Goal: Task Accomplishment & Management: Manage account settings

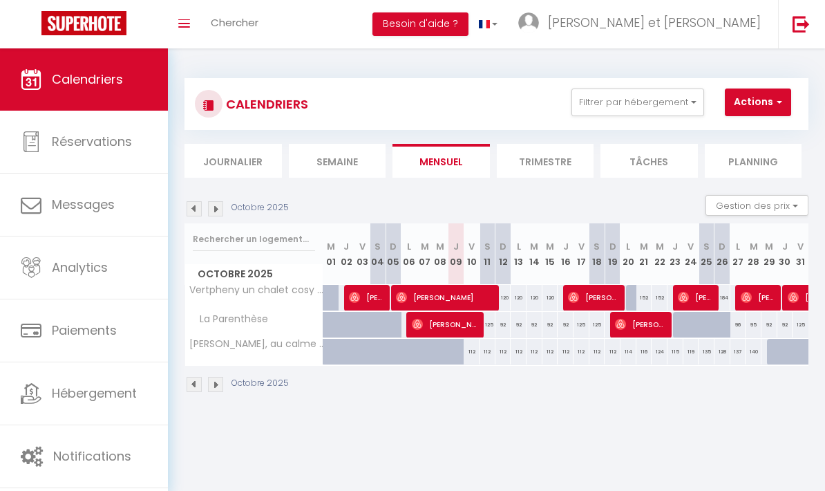
select select
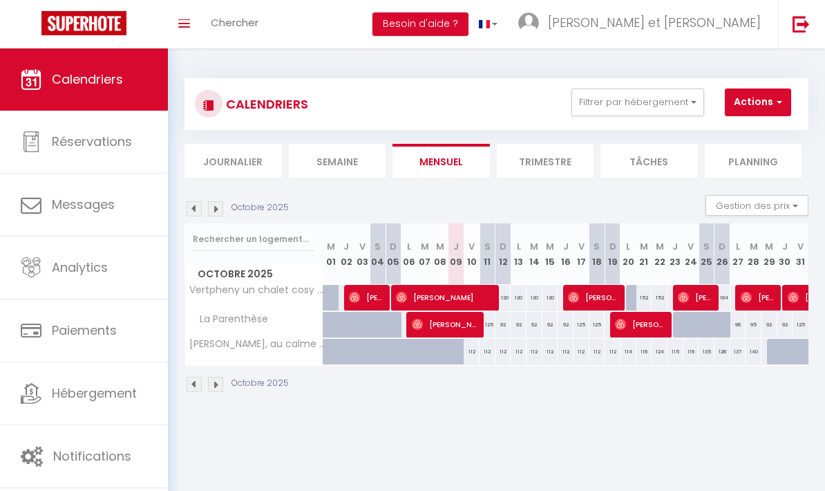
click at [375, 292] on span "[PERSON_NAME]" at bounding box center [367, 297] width 37 height 26
select select "OK"
select select "0"
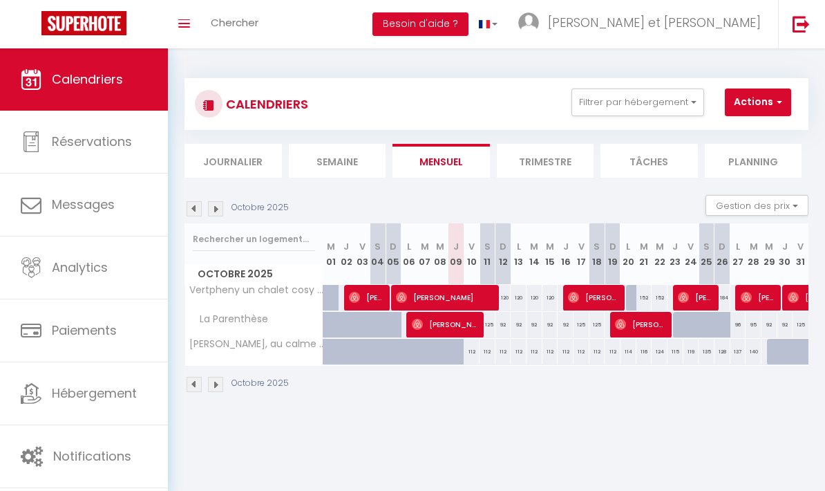
select select "1"
select select
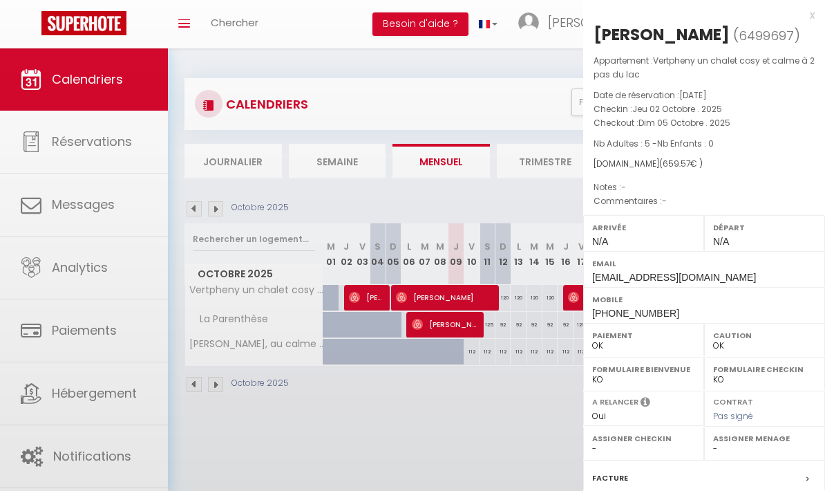
select select "45221"
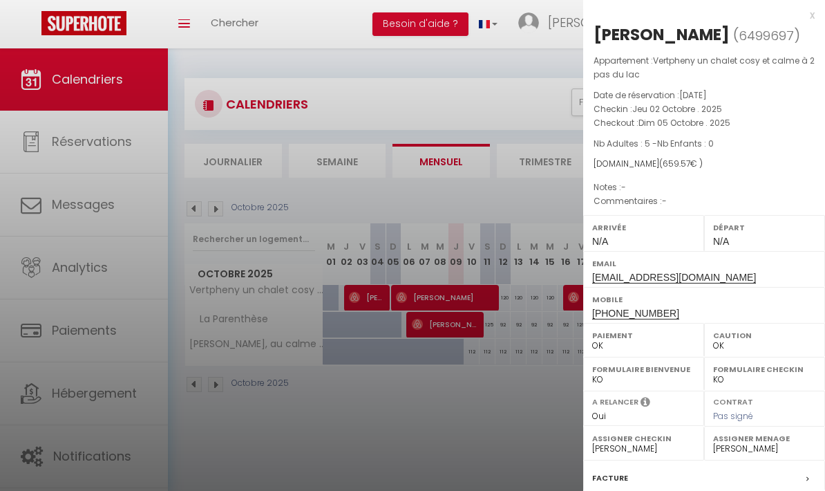
click at [375, 299] on div at bounding box center [412, 245] width 825 height 491
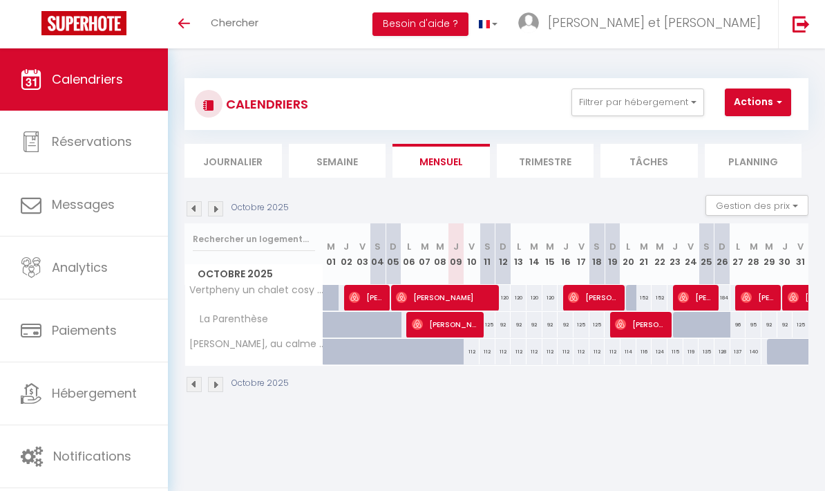
click at [222, 211] on img at bounding box center [215, 208] width 15 height 15
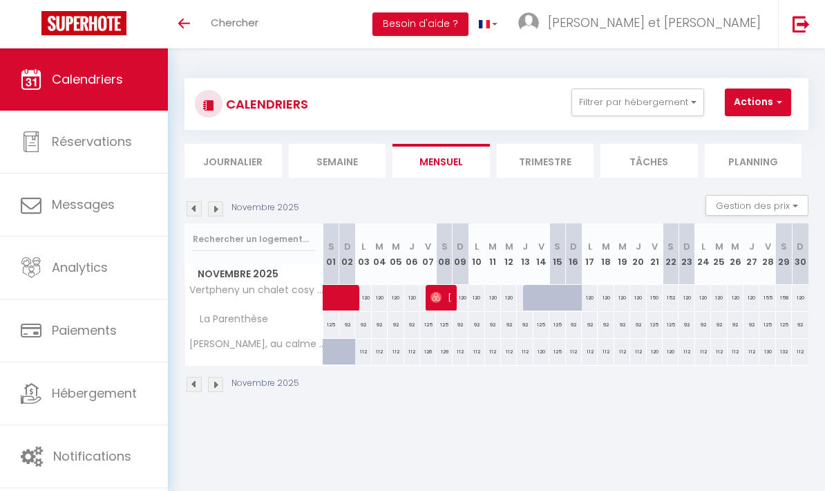
click at [218, 206] on img at bounding box center [215, 208] width 15 height 15
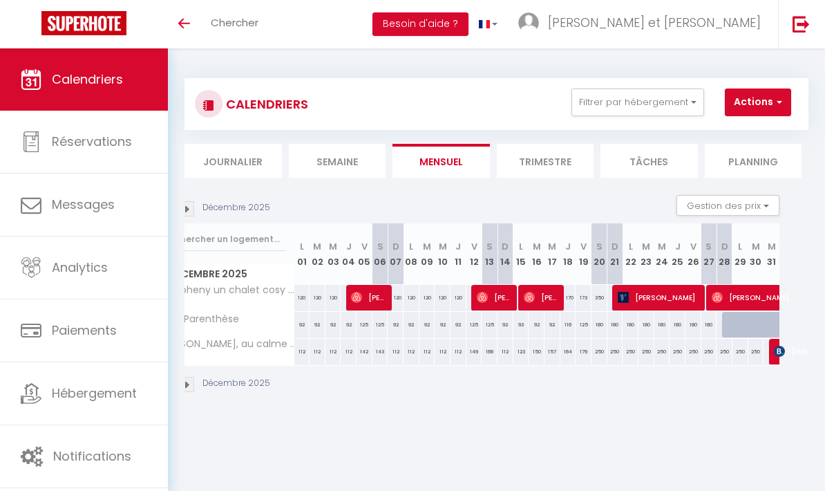
scroll to position [0, 30]
click at [774, 353] on img at bounding box center [778, 351] width 11 height 11
select select "OK"
select select "KO"
select select "0"
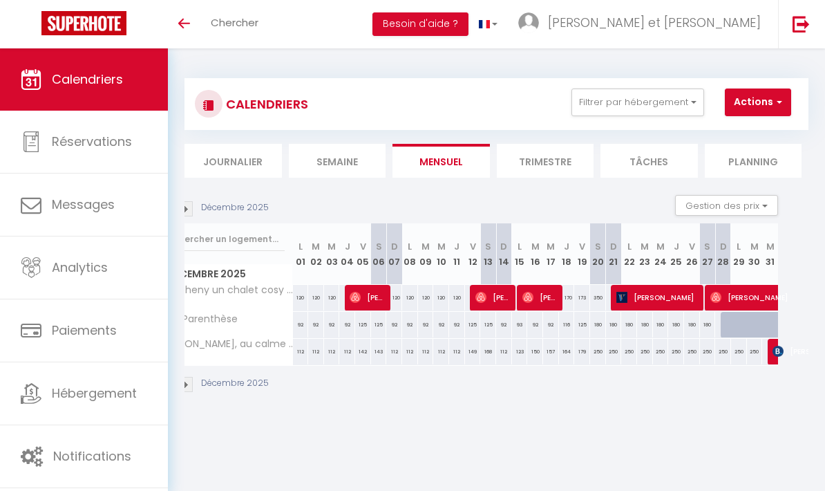
select select "0"
select select "1"
select select
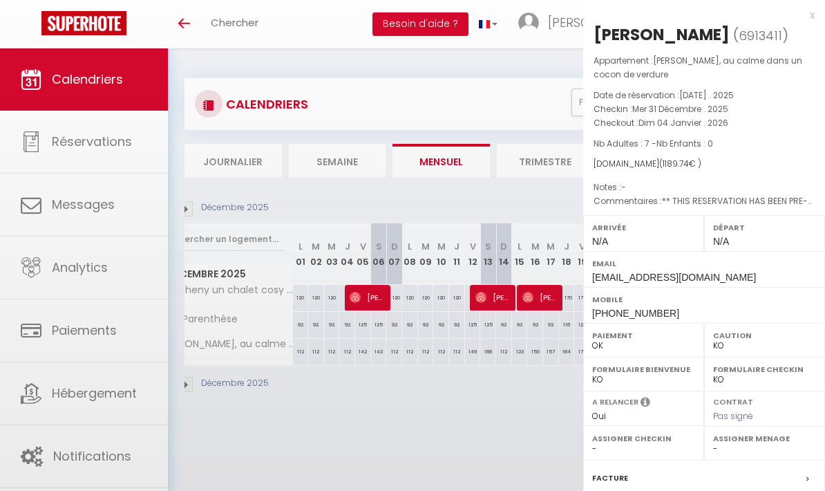
select select "45221"
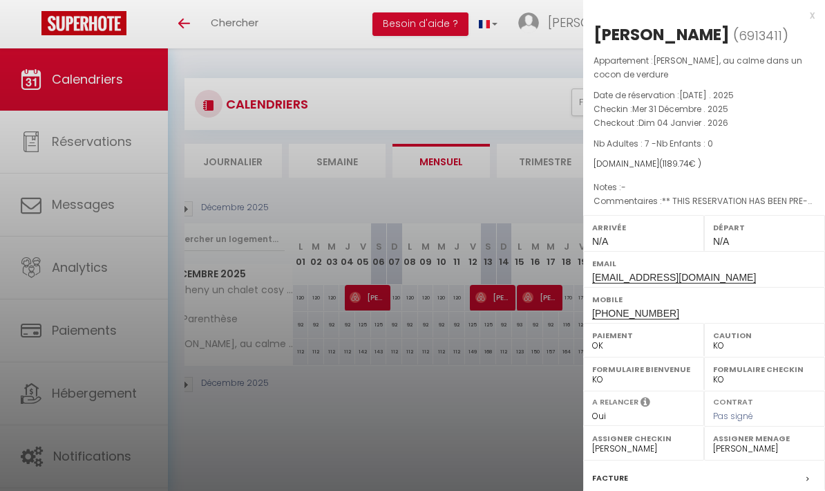
click at [521, 431] on div at bounding box center [412, 245] width 825 height 491
